Goal: Task Accomplishment & Management: Manage account settings

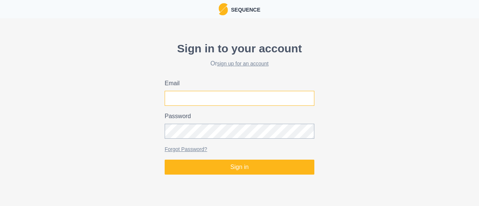
click at [177, 97] on input "Email" at bounding box center [240, 98] width 150 height 15
click at [252, 100] on input "[PERSON_NAME]" at bounding box center [240, 98] width 150 height 15
type input "[PERSON_NAME][EMAIL_ADDRESS][DOMAIN_NAME]"
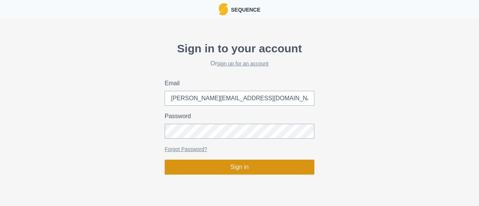
click at [222, 171] on button "Sign in" at bounding box center [240, 167] width 150 height 15
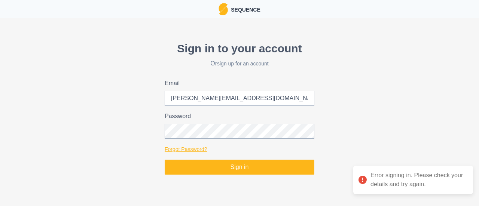
click at [204, 150] on link "Forgot Password?" at bounding box center [186, 149] width 43 height 6
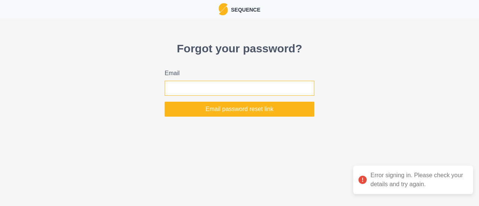
click at [234, 85] on input "Email" at bounding box center [240, 88] width 150 height 15
type input "[PERSON_NAME][EMAIL_ADDRESS][DOMAIN_NAME]"
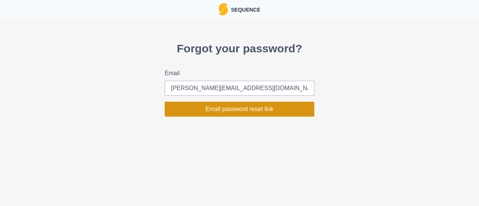
click at [236, 109] on button "Email password reset link" at bounding box center [240, 109] width 150 height 15
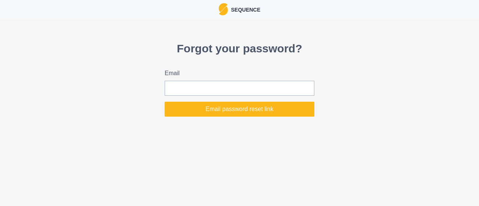
drag, startPoint x: 236, startPoint y: 109, endPoint x: 187, endPoint y: 52, distance: 75.1
click at [187, 52] on p "Forgot your password?" at bounding box center [240, 48] width 150 height 17
click at [185, 78] on label "Email" at bounding box center [237, 73] width 145 height 9
click at [185, 81] on input "Email" at bounding box center [240, 88] width 150 height 15
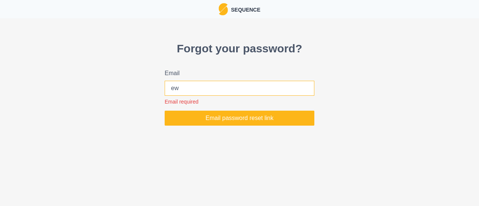
type input "e"
drag, startPoint x: 205, startPoint y: 76, endPoint x: 188, endPoint y: 89, distance: 21.6
click at [188, 89] on input "joel" at bounding box center [240, 88] width 150 height 15
type input "[PERSON_NAME][EMAIL_ADDRESS][DOMAIN_NAME]"
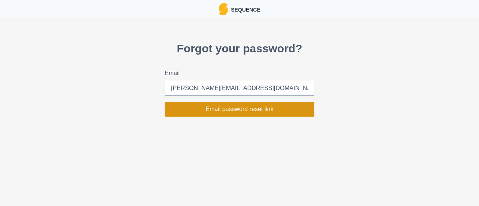
click at [225, 112] on button "Email password reset link" at bounding box center [240, 109] width 150 height 15
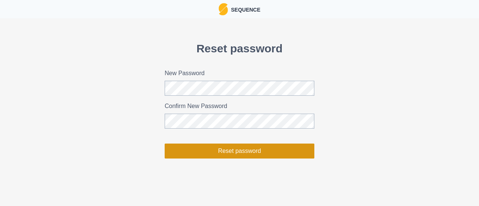
drag, startPoint x: 214, startPoint y: 152, endPoint x: 216, endPoint y: 156, distance: 5.0
drag, startPoint x: 216, startPoint y: 156, endPoint x: 189, endPoint y: 154, distance: 27.1
click at [189, 154] on button "Reset password" at bounding box center [240, 151] width 150 height 15
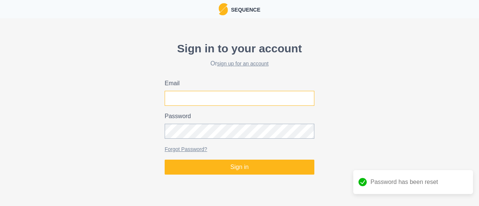
click at [219, 94] on input "Email" at bounding box center [240, 98] width 150 height 15
type input "[PERSON_NAME][EMAIL_ADDRESS][DOMAIN_NAME]"
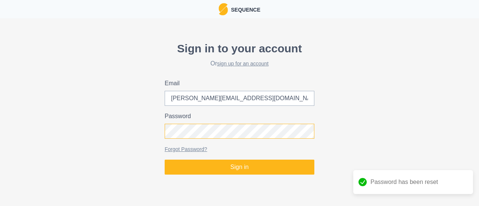
click at [156, 133] on div "Sign in to your account Or sign up for an account Email [PERSON_NAME][EMAIL_ADD…" at bounding box center [239, 107] width 479 height 141
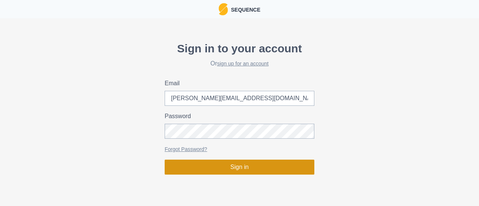
click at [208, 166] on button "Sign in" at bounding box center [240, 167] width 150 height 15
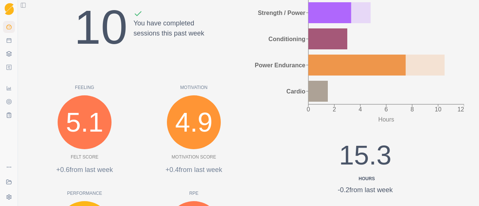
scroll to position [150, 0]
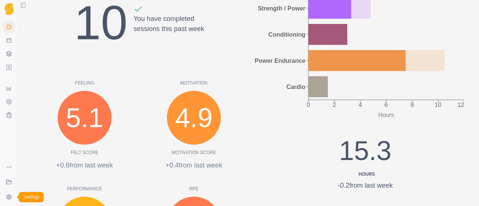
click at [6, 200] on html "Sequence Dashboard Planner Workouts Plans Performance Metrics Goals Tests Coach…" at bounding box center [239, 103] width 479 height 206
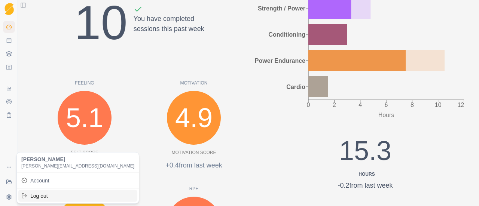
click at [49, 191] on div "Log out" at bounding box center [77, 196] width 119 height 12
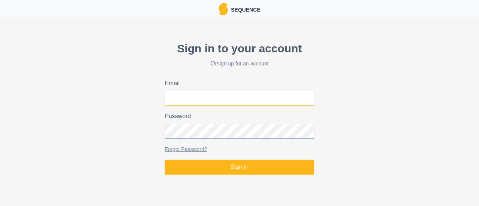
click at [226, 98] on input "Email" at bounding box center [240, 98] width 150 height 15
type input "[PERSON_NAME][EMAIL_ADDRESS][DOMAIN_NAME]"
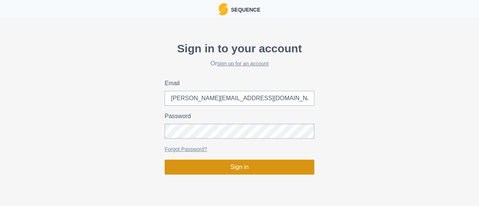
drag, startPoint x: 228, startPoint y: 105, endPoint x: 210, endPoint y: 169, distance: 65.9
click at [210, 169] on button "Sign in" at bounding box center [240, 167] width 150 height 15
